Goal: Find specific page/section: Find specific page/section

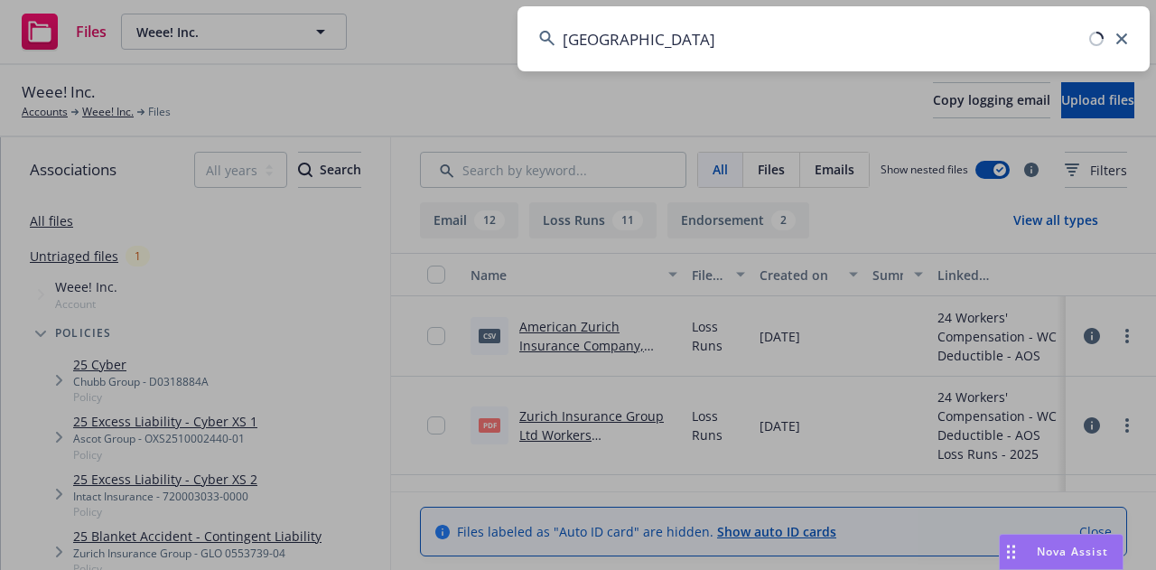
type input "juniper square"
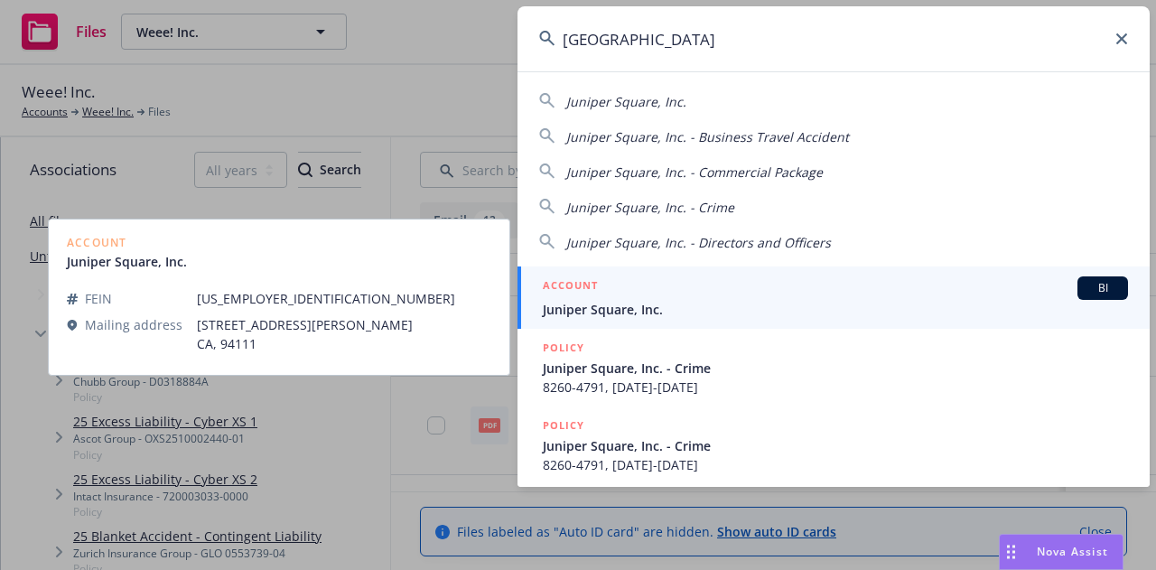
click at [693, 304] on span "Juniper Square, Inc." at bounding box center [835, 309] width 585 height 19
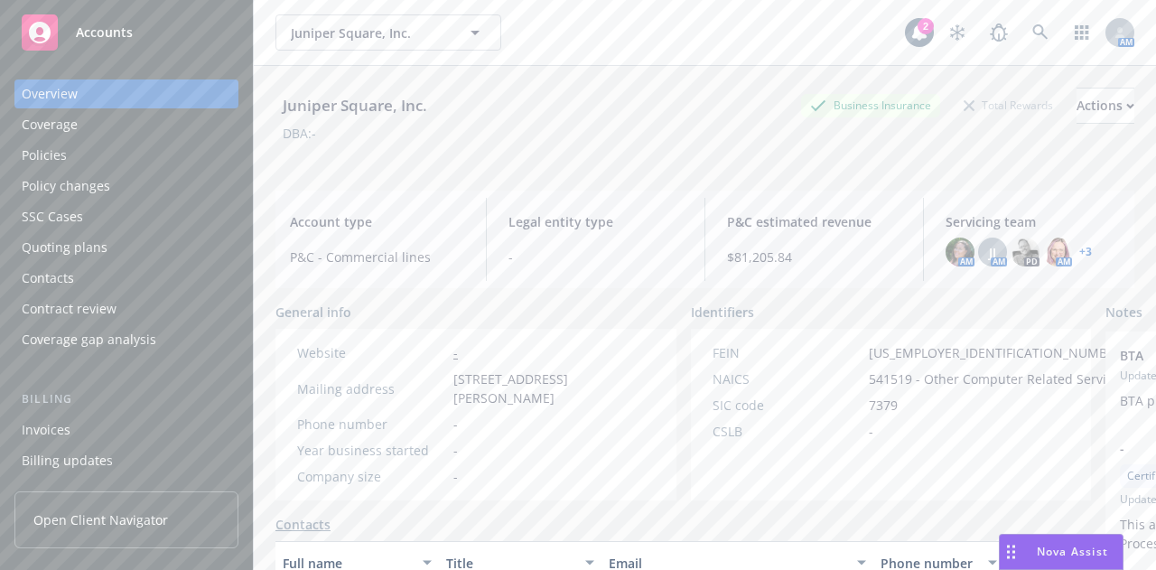
click at [204, 162] on div "Policies" at bounding box center [127, 155] width 210 height 29
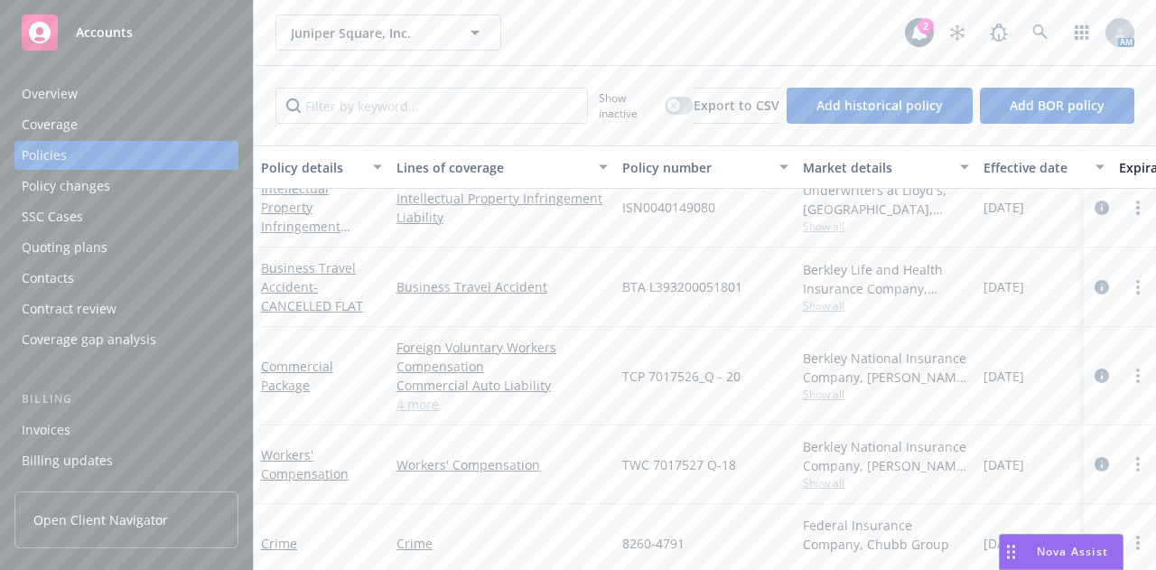
scroll to position [788, 0]
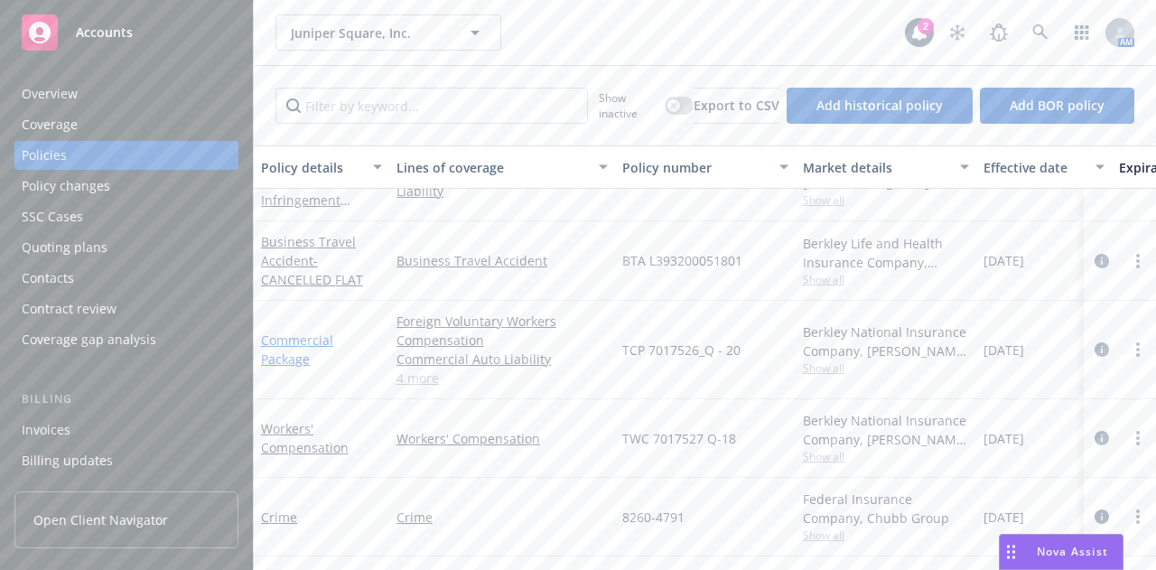
click at [289, 333] on link "Commercial Package" at bounding box center [297, 350] width 72 height 36
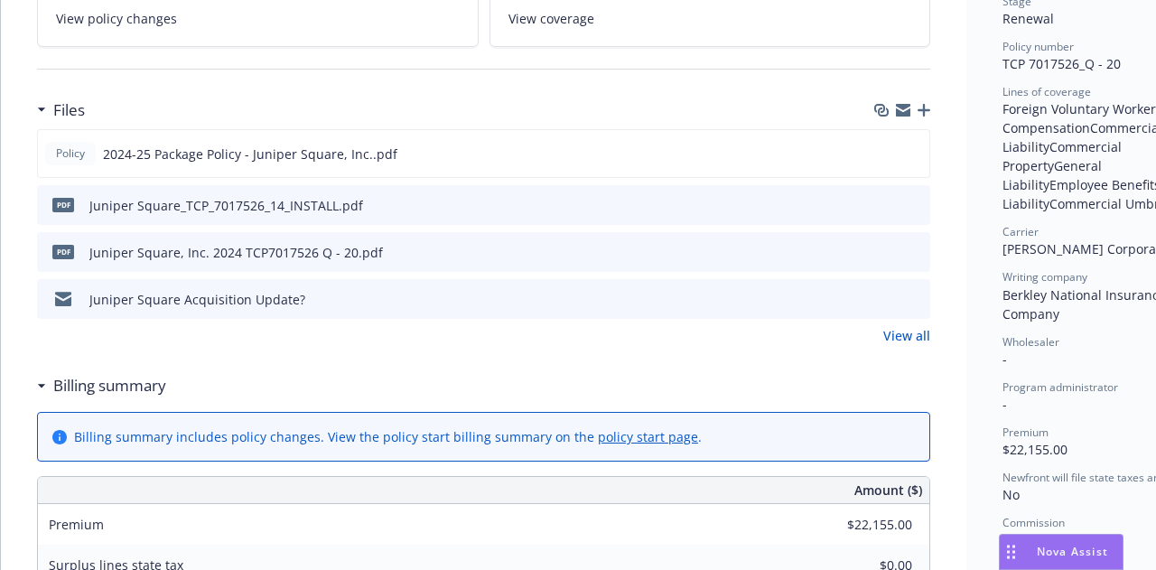
scroll to position [430, 0]
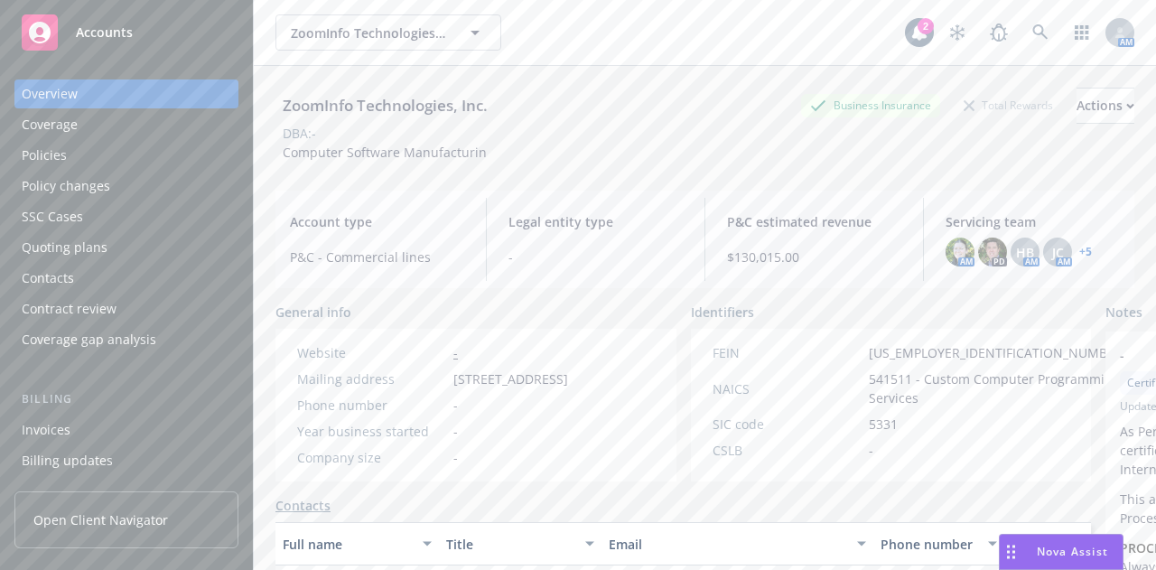
click at [574, 46] on div "ZoomInfo Technologies, Inc. ZoomInfo Technologies, Inc." at bounding box center [591, 32] width 630 height 36
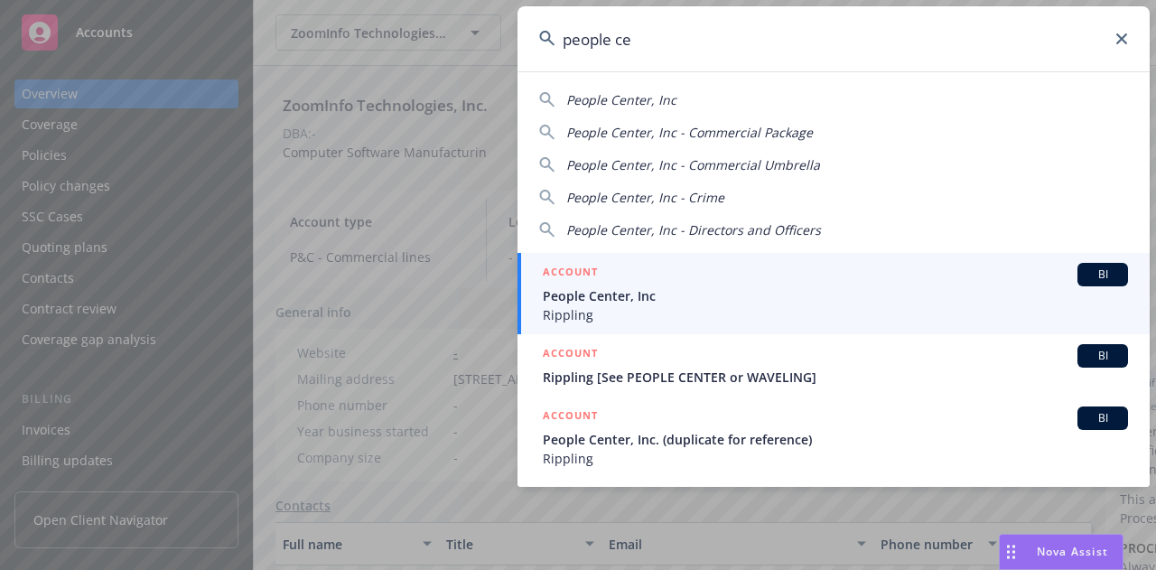
type input "people ce"
click at [661, 315] on span "Rippling" at bounding box center [835, 314] width 585 height 19
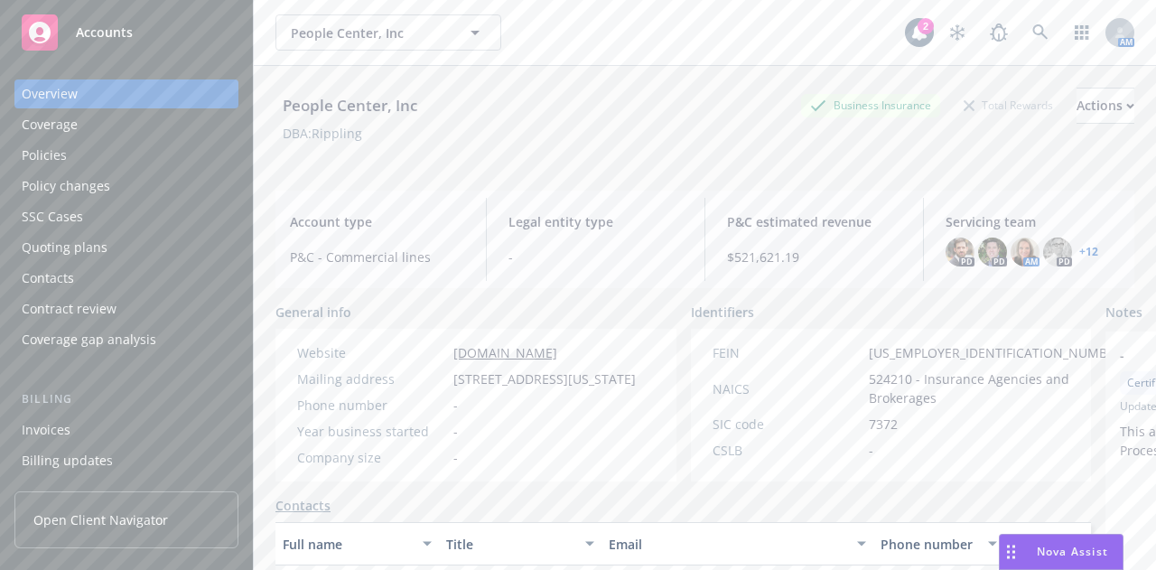
click at [163, 154] on div "Policies" at bounding box center [127, 155] width 210 height 29
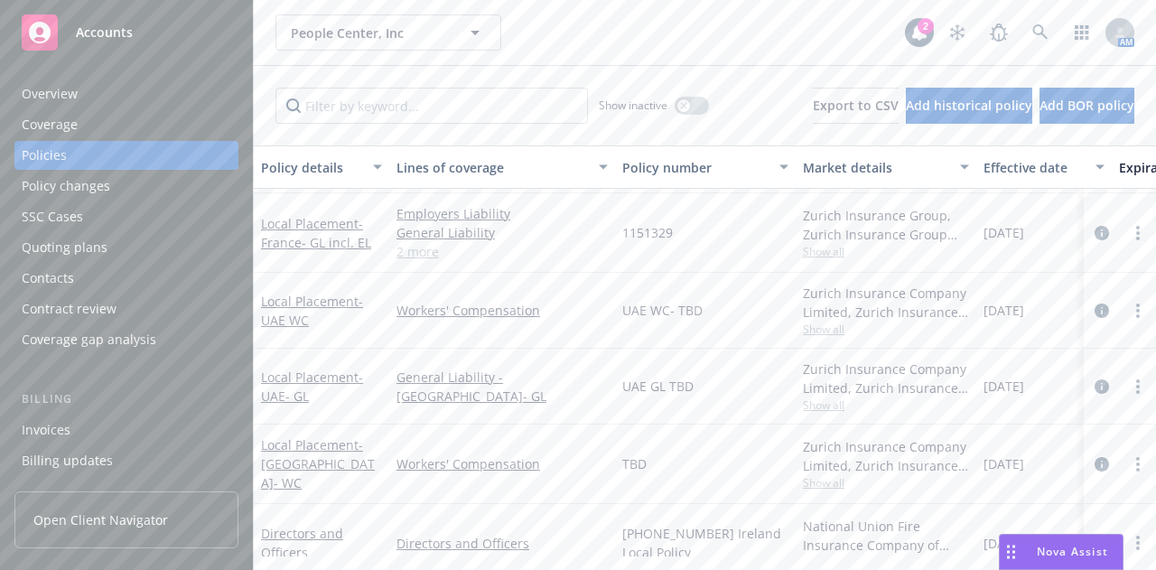
scroll to position [741, 0]
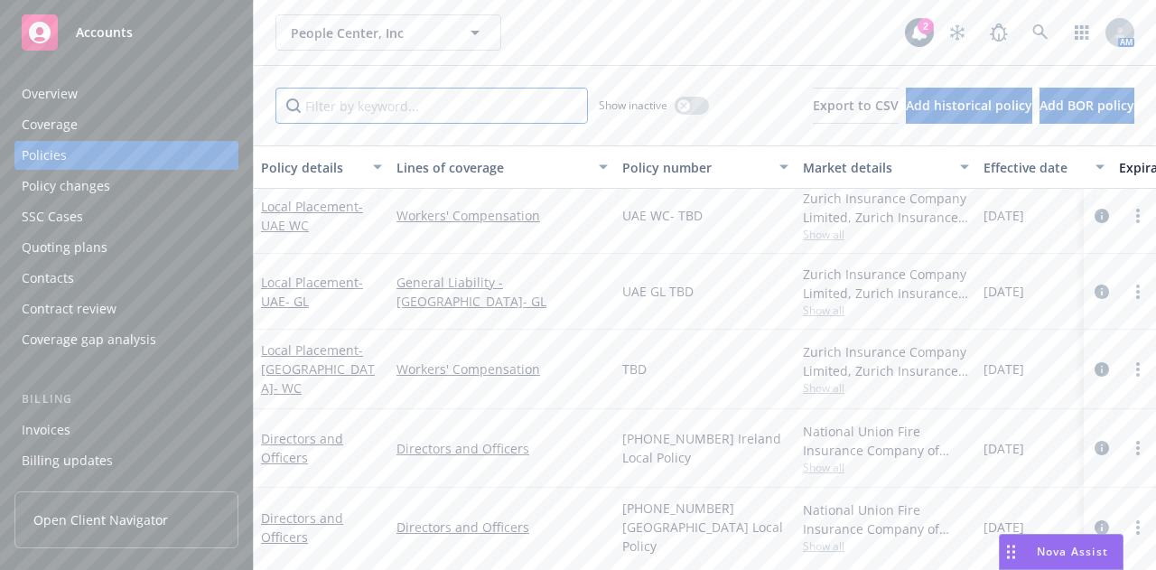
click at [418, 103] on input "Filter by keyword..." at bounding box center [432, 106] width 313 height 36
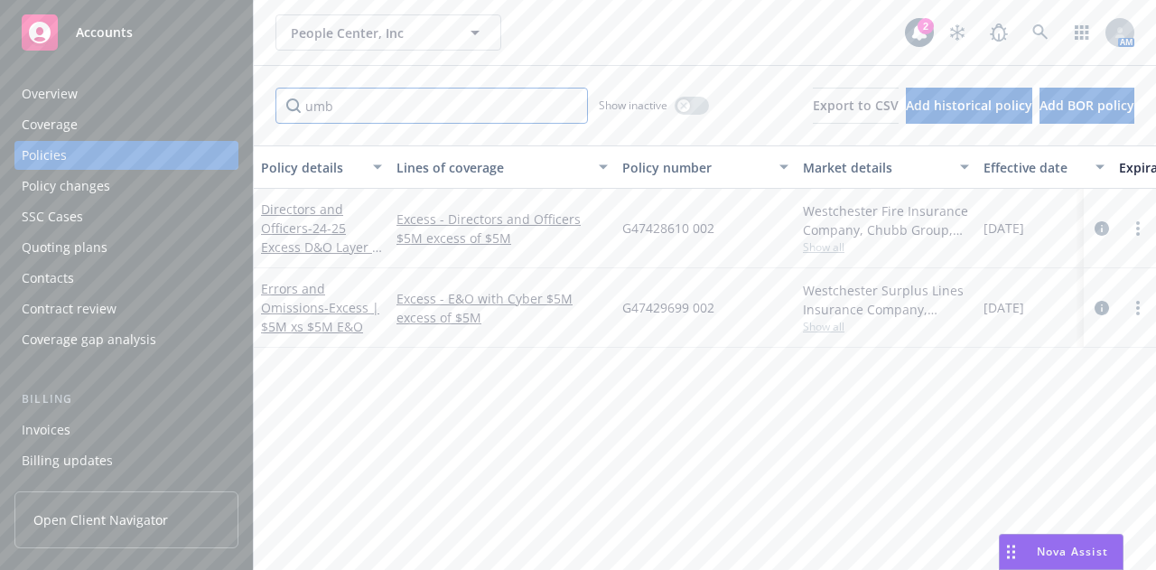
type input "umb"
